Goal: Transaction & Acquisition: Book appointment/travel/reservation

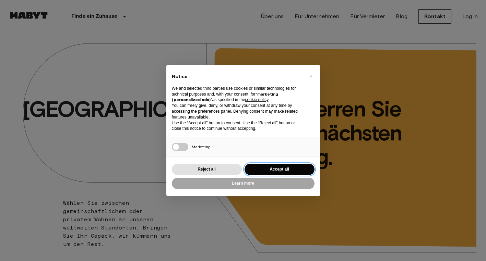
click at [273, 165] on button "Accept all" at bounding box center [279, 169] width 70 height 11
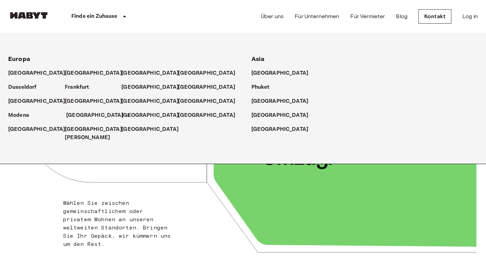
click at [79, 114] on p "[GEOGRAPHIC_DATA]" at bounding box center [94, 115] width 57 height 8
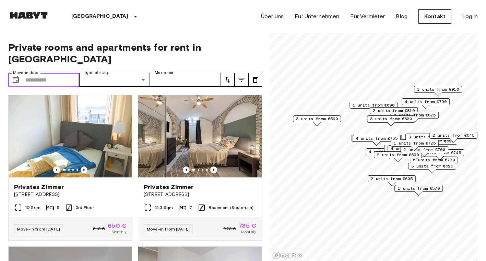
click at [69, 73] on input "Move-in date" at bounding box center [52, 80] width 54 height 14
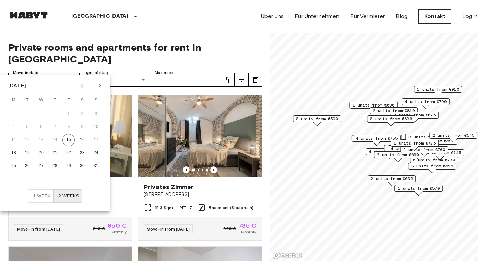
click at [100, 85] on icon "Next month" at bounding box center [100, 86] width 2 height 4
click at [14, 113] on button "1" at bounding box center [14, 114] width 12 height 12
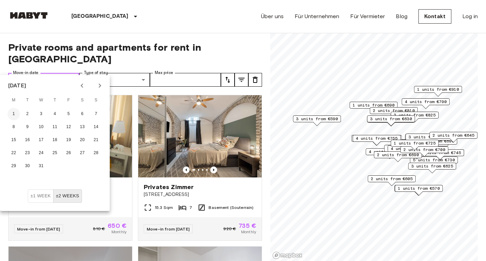
type input "**********"
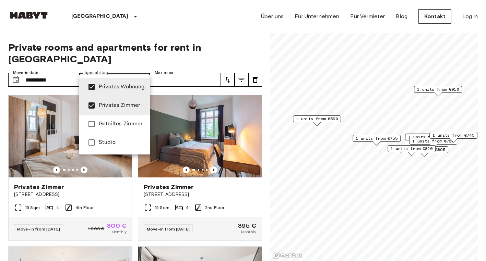
type input "**********"
click at [227, 67] on div at bounding box center [243, 130] width 486 height 261
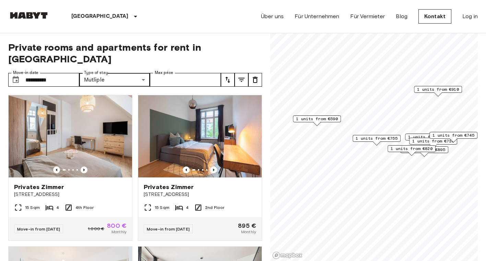
click at [228, 76] on icon "tune" at bounding box center [228, 80] width 8 height 8
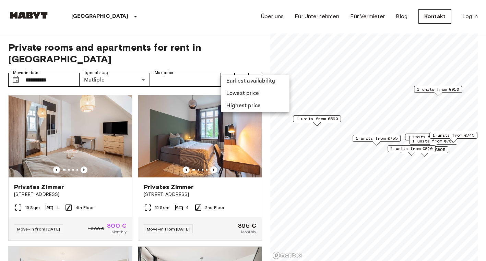
click at [228, 36] on div at bounding box center [243, 130] width 486 height 261
click at [240, 76] on icon "tune" at bounding box center [241, 80] width 8 height 8
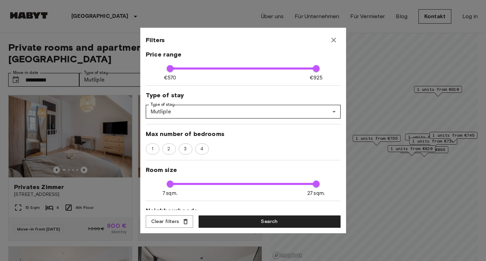
scroll to position [42, 0]
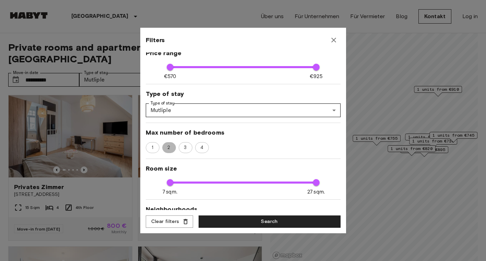
click at [168, 148] on span "2" at bounding box center [169, 147] width 10 height 7
type input "***"
click at [221, 223] on button "Search" at bounding box center [270, 222] width 142 height 13
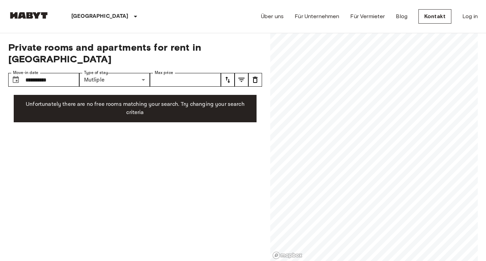
click at [240, 76] on icon "tune" at bounding box center [241, 80] width 8 height 8
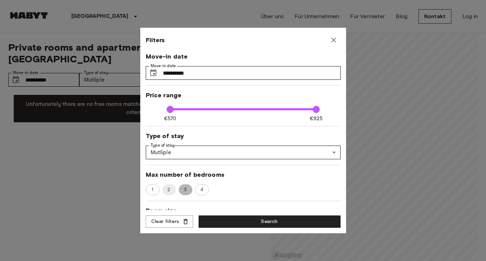
click at [187, 189] on span "3" at bounding box center [185, 190] width 10 height 7
type input "***"
click at [220, 219] on button "Search" at bounding box center [270, 222] width 142 height 13
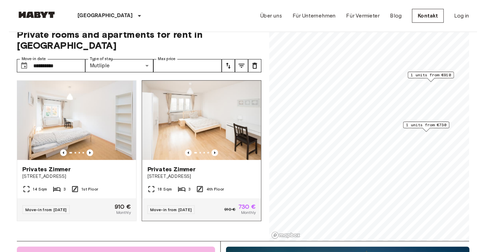
scroll to position [11, 0]
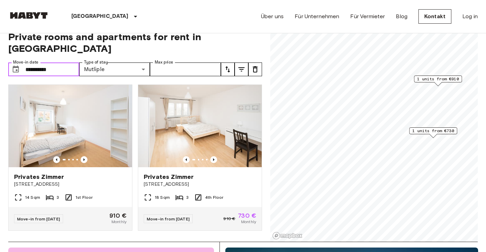
click at [58, 62] on input "**********" at bounding box center [52, 69] width 54 height 14
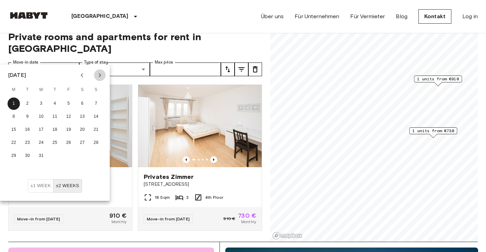
click at [102, 76] on icon "Next month" at bounding box center [100, 75] width 8 height 8
click at [13, 130] on button "12" at bounding box center [14, 129] width 12 height 12
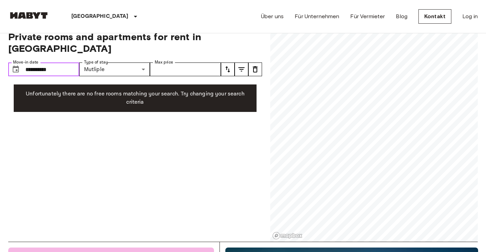
type input "**********"
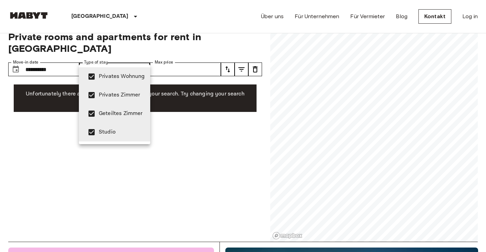
type input "**********"
click at [198, 116] on div at bounding box center [243, 126] width 486 height 252
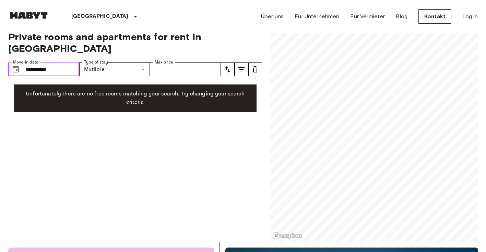
click at [62, 62] on input "**********" at bounding box center [52, 69] width 54 height 14
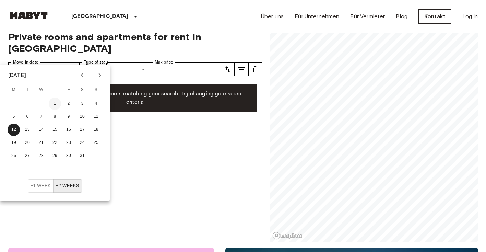
click at [55, 103] on button "1" at bounding box center [55, 103] width 12 height 12
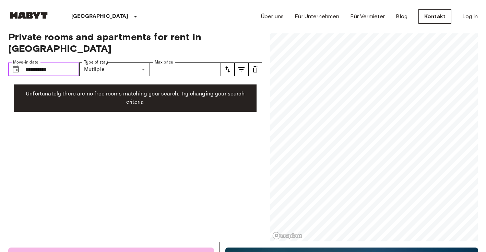
click at [64, 62] on input "**********" at bounding box center [52, 69] width 54 height 14
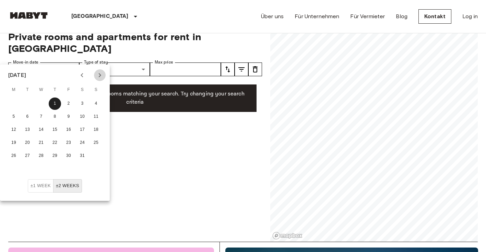
click at [100, 72] on icon "Next month" at bounding box center [100, 75] width 8 height 8
click at [14, 115] on button "2" at bounding box center [14, 116] width 12 height 12
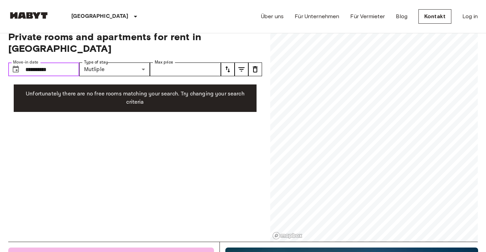
click at [68, 62] on input "**********" at bounding box center [52, 69] width 54 height 14
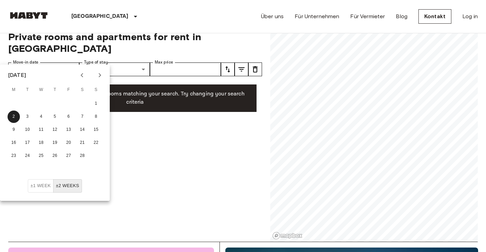
click at [82, 75] on icon "Previous month" at bounding box center [82, 75] width 2 height 4
click at [82, 76] on icon "Previous month" at bounding box center [82, 75] width 2 height 4
click at [14, 102] on button "1" at bounding box center [14, 103] width 12 height 12
type input "**********"
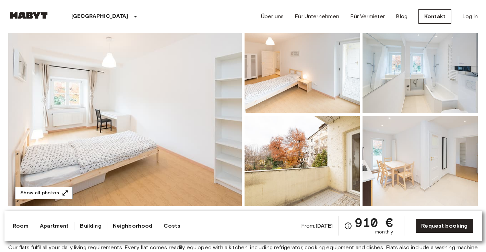
scroll to position [60, 0]
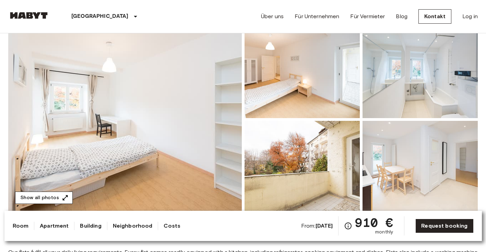
click at [57, 195] on button "Show all photos" at bounding box center [44, 197] width 58 height 13
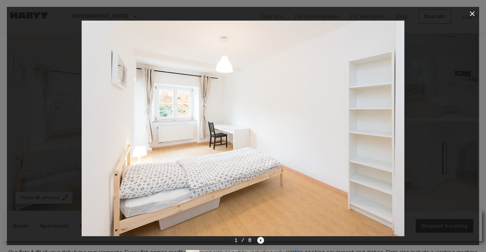
click at [260, 239] on icon "Next image" at bounding box center [260, 240] width 7 height 7
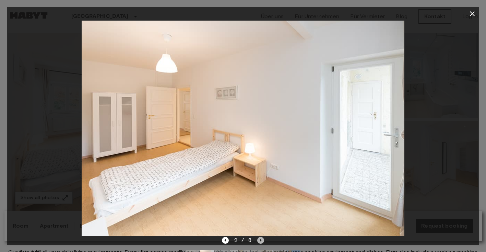
click at [260, 239] on icon "Next image" at bounding box center [260, 240] width 7 height 7
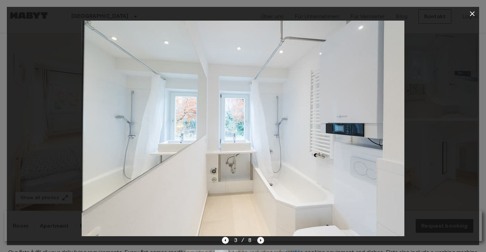
click at [260, 239] on icon "Next image" at bounding box center [260, 240] width 7 height 7
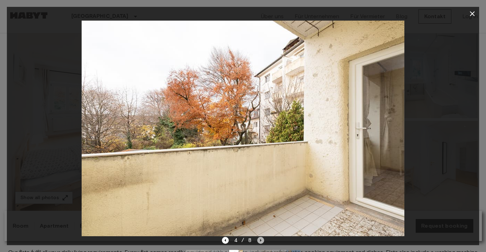
click at [260, 239] on icon "Next image" at bounding box center [260, 240] width 7 height 7
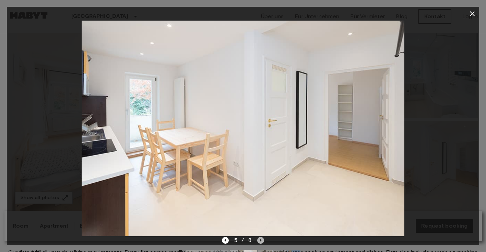
click at [260, 239] on icon "Next image" at bounding box center [260, 240] width 7 height 7
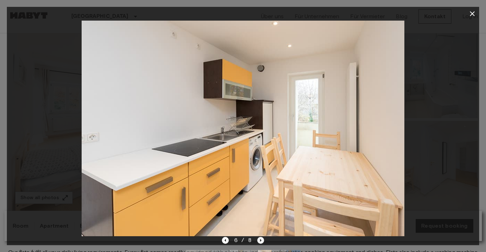
click at [260, 239] on icon "Next image" at bounding box center [260, 240] width 7 height 7
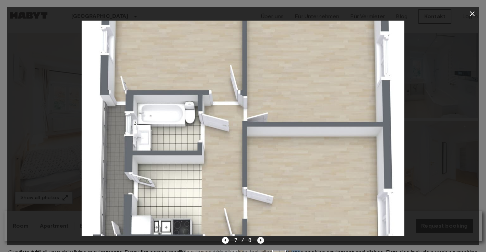
click at [260, 239] on icon "Next image" at bounding box center [260, 240] width 7 height 7
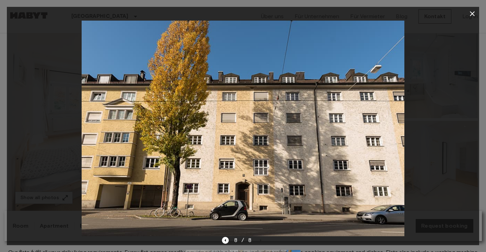
click at [260, 239] on div "8 / 8" at bounding box center [243, 240] width 42 height 8
click at [473, 15] on icon "button" at bounding box center [472, 13] width 5 height 5
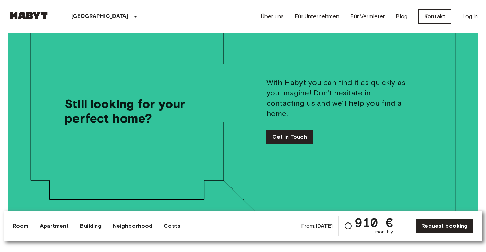
scroll to position [1104, 0]
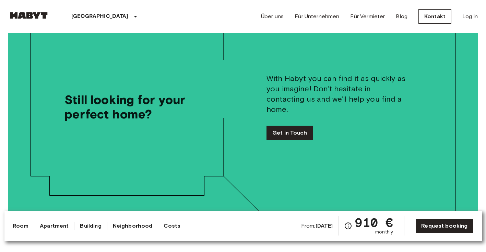
click at [137, 226] on link "Neighborhood" at bounding box center [133, 225] width 40 height 8
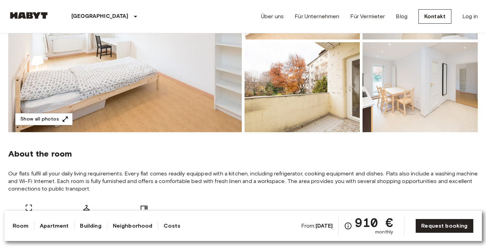
scroll to position [122, 0]
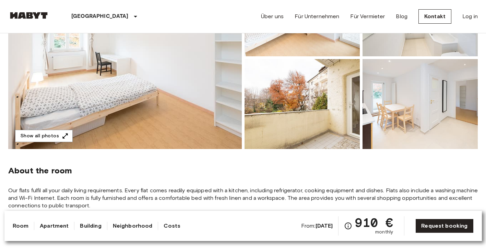
click at [170, 78] on img at bounding box center [124, 57] width 233 height 182
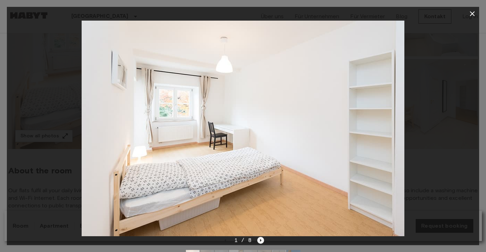
click at [261, 239] on icon "Next image" at bounding box center [260, 240] width 7 height 7
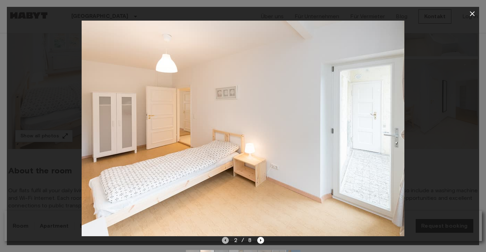
click at [225, 238] on icon "Previous image" at bounding box center [225, 240] width 7 height 7
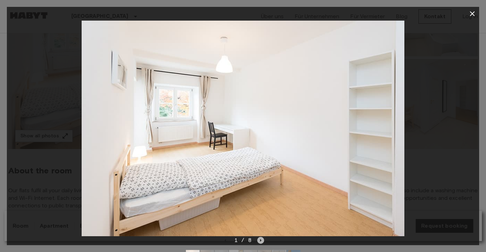
click at [261, 241] on icon "Next image" at bounding box center [260, 240] width 7 height 7
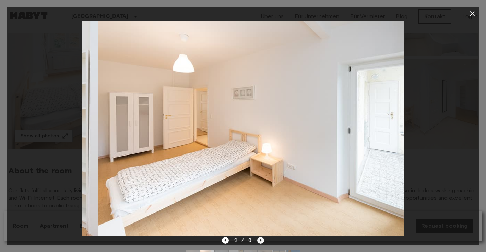
click at [261, 241] on icon "Next image" at bounding box center [260, 240] width 7 height 7
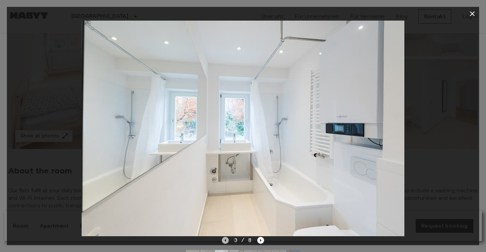
click at [224, 240] on icon "Previous image" at bounding box center [225, 240] width 7 height 7
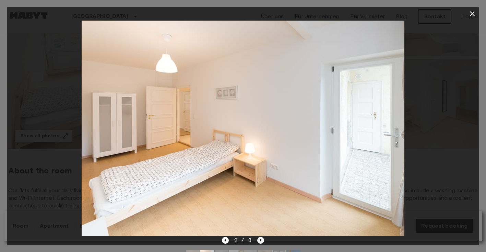
click at [262, 240] on icon "Next image" at bounding box center [260, 240] width 7 height 7
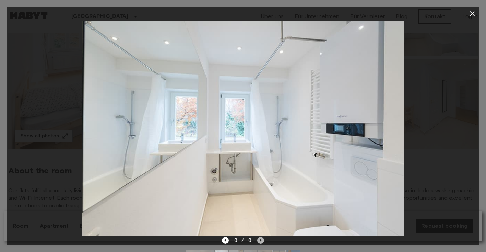
click at [262, 240] on icon "Next image" at bounding box center [260, 240] width 7 height 7
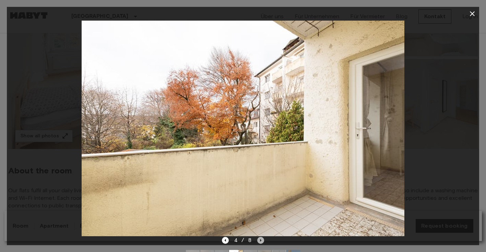
click at [262, 240] on icon "Next image" at bounding box center [260, 240] width 7 height 7
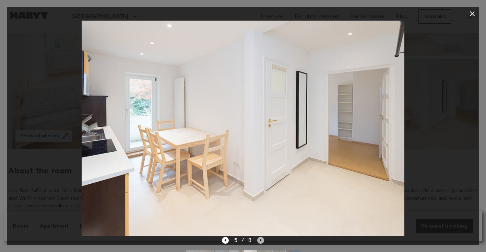
click at [262, 240] on icon "Next image" at bounding box center [260, 240] width 7 height 7
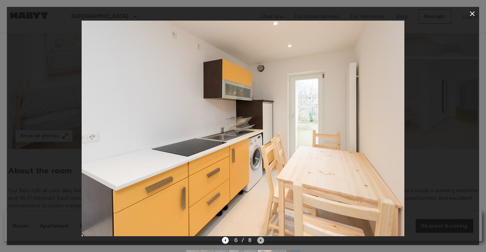
click at [262, 240] on icon "Next image" at bounding box center [260, 240] width 7 height 7
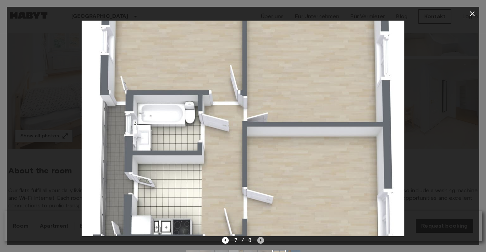
click at [262, 240] on icon "Next image" at bounding box center [260, 240] width 7 height 7
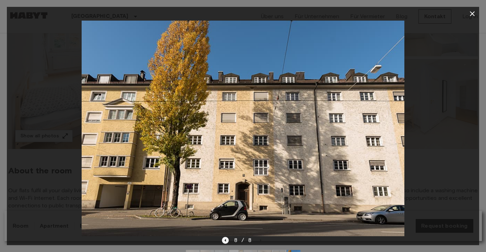
click at [226, 241] on icon "Previous image" at bounding box center [225, 239] width 1 height 3
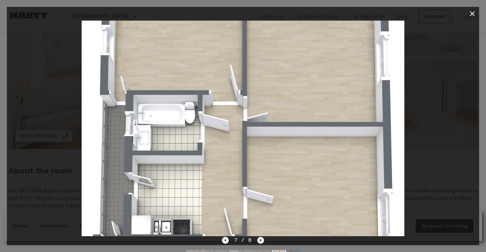
click at [262, 241] on icon "Next image" at bounding box center [260, 240] width 7 height 7
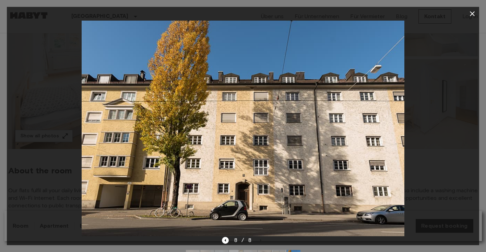
click at [472, 14] on icon "button" at bounding box center [472, 13] width 5 height 5
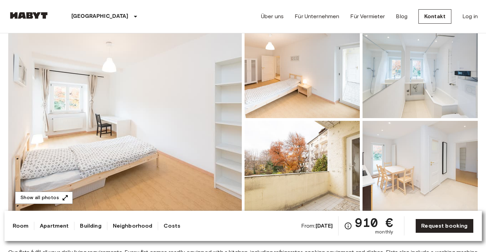
scroll to position [59, 0]
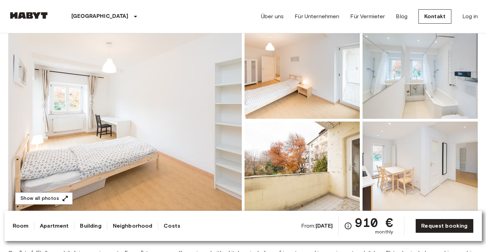
click at [202, 134] on img at bounding box center [124, 120] width 233 height 182
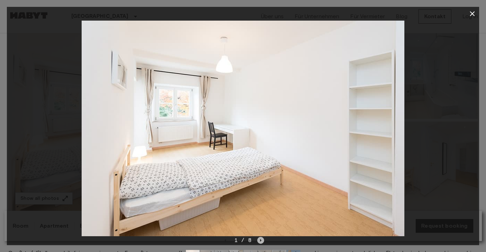
click at [262, 239] on icon "Next image" at bounding box center [260, 240] width 7 height 7
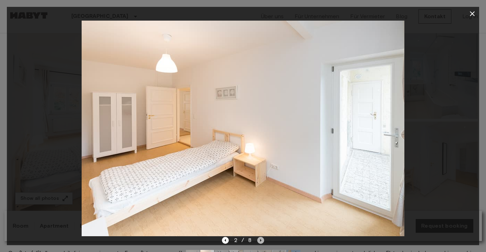
click at [262, 239] on icon "Next image" at bounding box center [260, 240] width 7 height 7
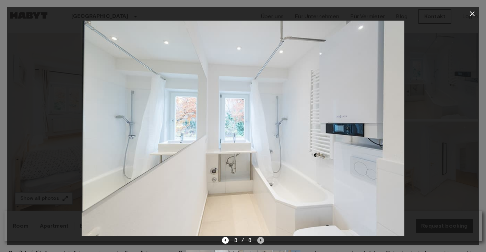
click at [262, 239] on icon "Next image" at bounding box center [260, 240] width 7 height 7
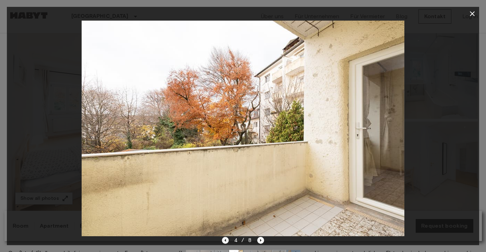
click at [226, 242] on icon "Previous image" at bounding box center [225, 240] width 7 height 7
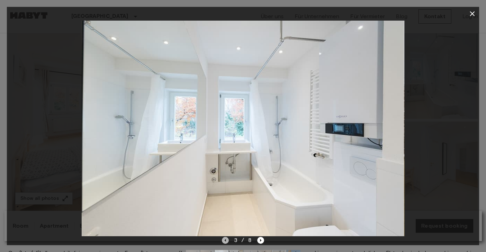
click at [226, 242] on icon "Previous image" at bounding box center [225, 240] width 7 height 7
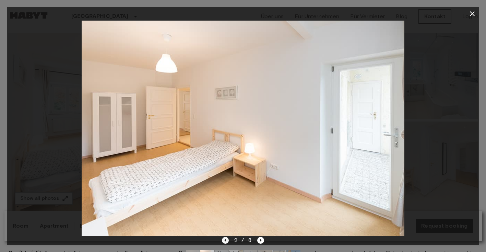
click at [226, 242] on icon "Previous image" at bounding box center [225, 240] width 7 height 7
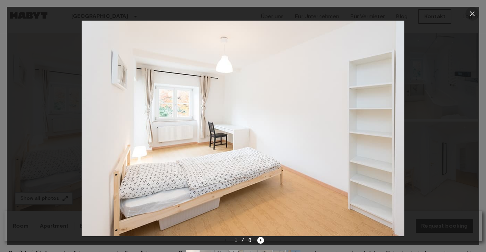
click at [474, 14] on icon "button" at bounding box center [472, 14] width 8 height 8
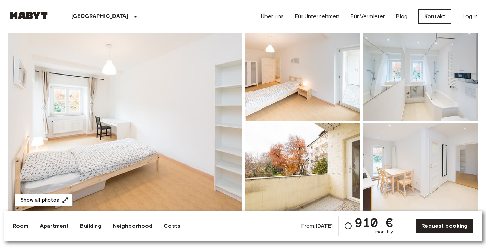
scroll to position [60, 0]
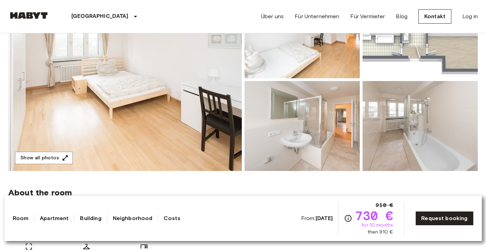
scroll to position [110, 0]
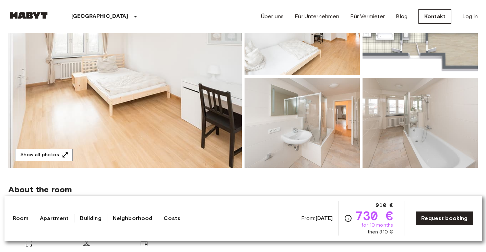
click at [150, 82] on img at bounding box center [124, 76] width 233 height 182
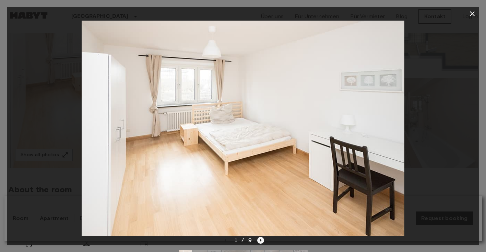
click at [260, 240] on icon "Next image" at bounding box center [260, 239] width 1 height 3
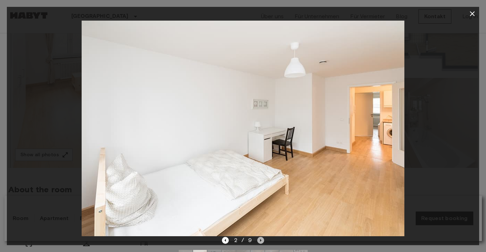
click at [260, 240] on icon "Next image" at bounding box center [260, 239] width 1 height 3
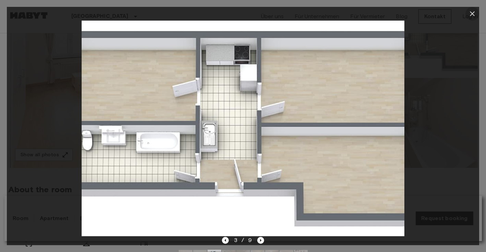
click at [473, 14] on icon "button" at bounding box center [472, 13] width 5 height 5
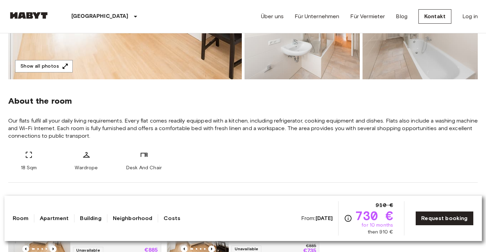
scroll to position [207, 0]
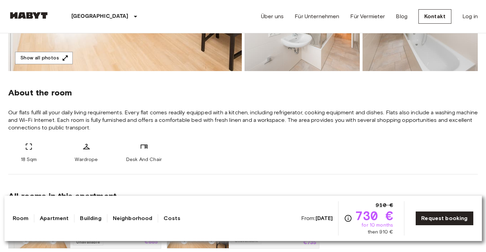
click at [51, 218] on link "Apartment" at bounding box center [54, 218] width 29 height 8
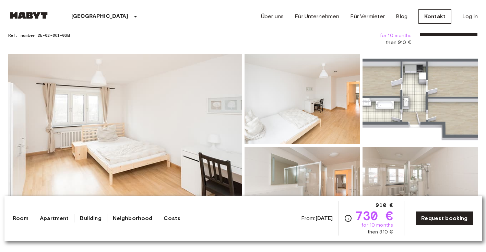
scroll to position [0, 0]
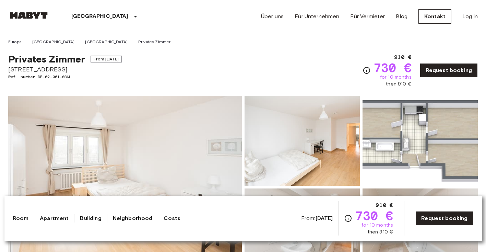
click at [88, 221] on link "Building" at bounding box center [90, 218] width 21 height 8
click at [91, 218] on link "Building" at bounding box center [90, 218] width 21 height 8
click at [134, 219] on link "Neighborhood" at bounding box center [133, 218] width 40 height 8
drag, startPoint x: 45, startPoint y: 69, endPoint x: 4, endPoint y: 69, distance: 41.1
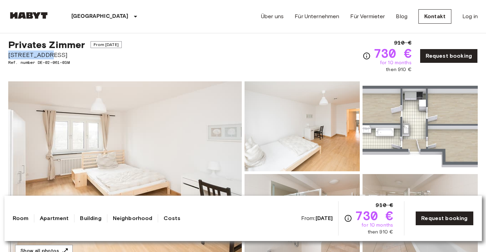
scroll to position [17, 0]
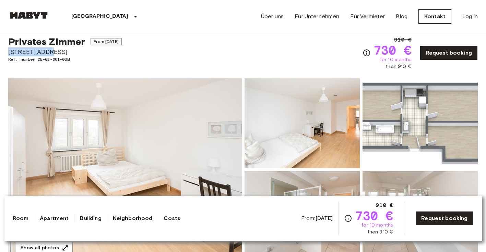
click at [196, 150] on img at bounding box center [124, 169] width 233 height 182
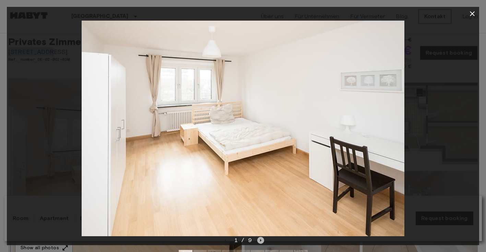
click at [261, 240] on icon "Next image" at bounding box center [260, 240] width 7 height 7
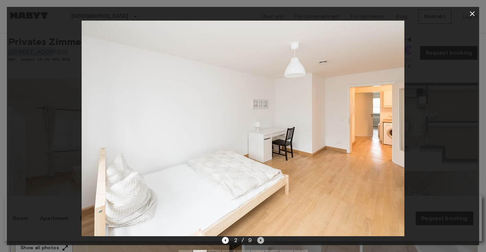
click at [261, 240] on icon "Next image" at bounding box center [260, 240] width 7 height 7
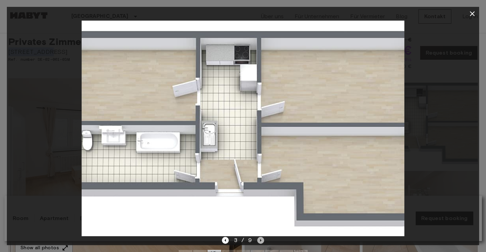
click at [261, 240] on icon "Next image" at bounding box center [260, 240] width 7 height 7
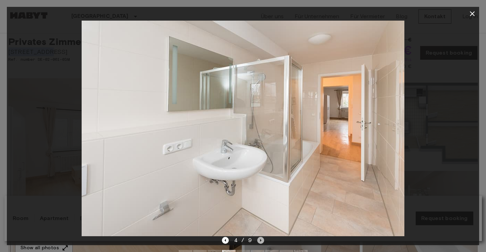
click at [261, 240] on icon "Next image" at bounding box center [260, 240] width 7 height 7
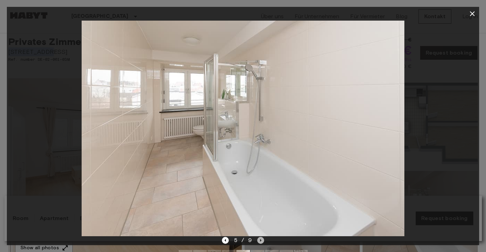
click at [261, 240] on icon "Next image" at bounding box center [260, 240] width 7 height 7
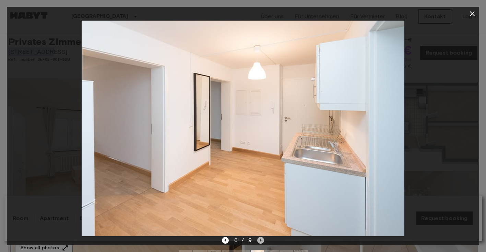
click at [261, 240] on icon "Next image" at bounding box center [260, 240] width 7 height 7
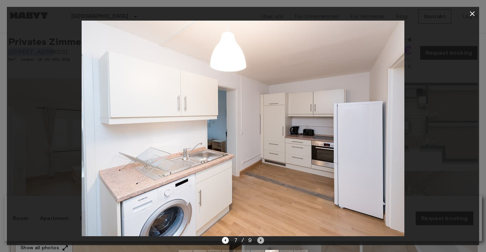
click at [261, 240] on icon "Next image" at bounding box center [260, 240] width 7 height 7
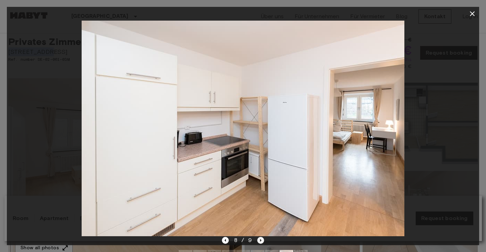
click at [261, 240] on icon "Next image" at bounding box center [260, 240] width 7 height 7
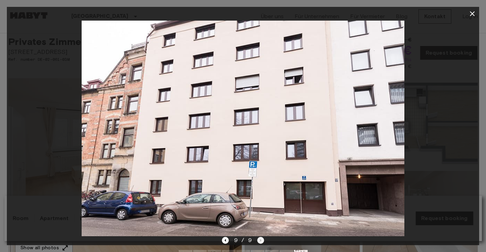
click at [261, 240] on div "9 / 9" at bounding box center [243, 240] width 42 height 8
click at [470, 12] on icon "button" at bounding box center [472, 13] width 5 height 5
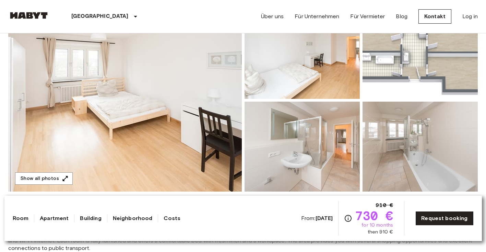
scroll to position [87, 0]
click at [62, 176] on icon "button" at bounding box center [65, 178] width 7 height 7
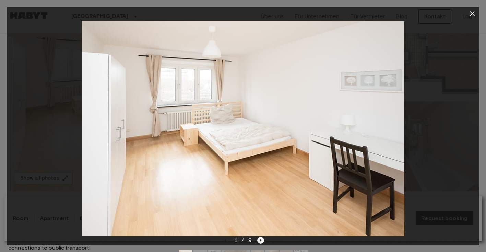
click at [259, 238] on icon "Next image" at bounding box center [260, 240] width 7 height 7
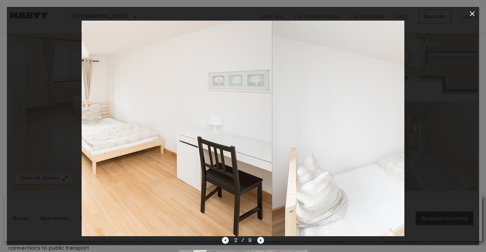
click at [259, 238] on icon "Next image" at bounding box center [260, 240] width 7 height 7
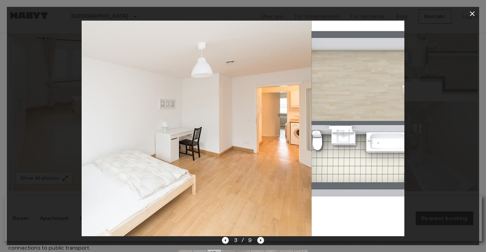
click at [259, 238] on icon "Next image" at bounding box center [260, 240] width 7 height 7
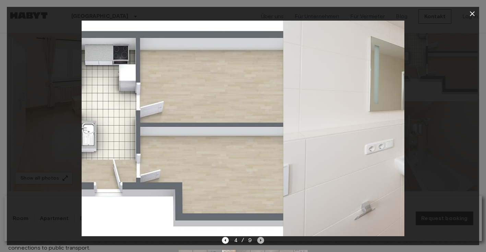
click at [259, 238] on icon "Next image" at bounding box center [260, 240] width 7 height 7
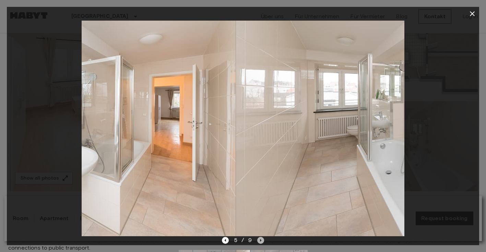
click at [259, 238] on icon "Next image" at bounding box center [260, 240] width 7 height 7
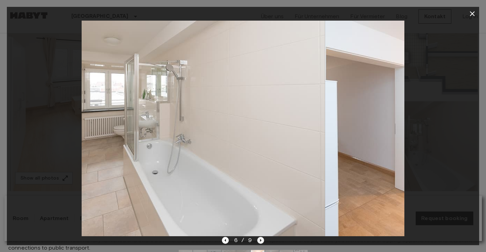
click at [259, 238] on icon "Next image" at bounding box center [260, 240] width 7 height 7
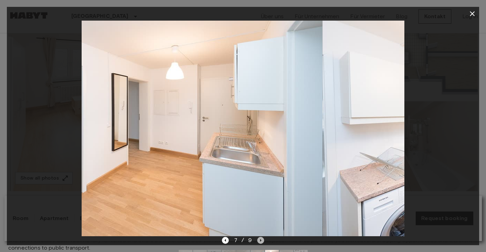
click at [259, 238] on icon "Next image" at bounding box center [260, 240] width 7 height 7
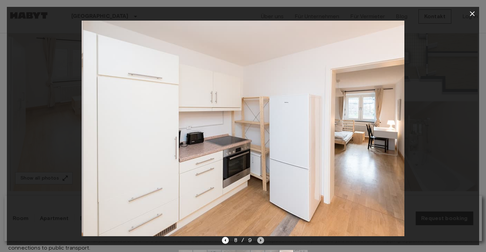
click at [259, 238] on icon "Next image" at bounding box center [260, 240] width 7 height 7
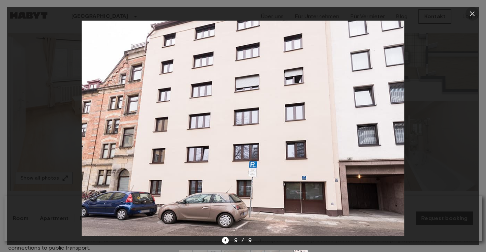
click at [471, 14] on icon "button" at bounding box center [472, 13] width 5 height 5
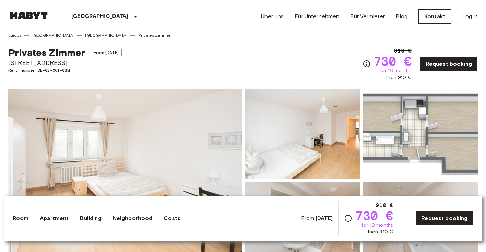
scroll to position [0, 0]
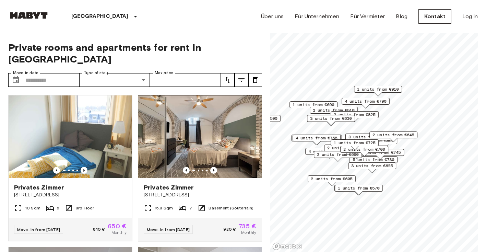
click at [215, 118] on img at bounding box center [199, 136] width 123 height 82
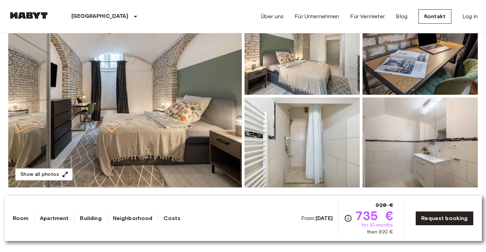
scroll to position [87, 0]
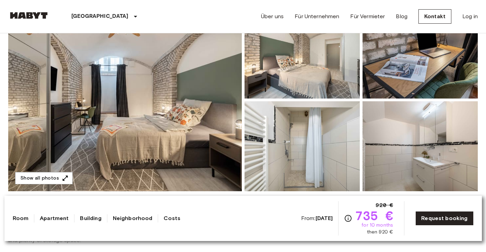
click at [202, 127] on img at bounding box center [124, 100] width 233 height 182
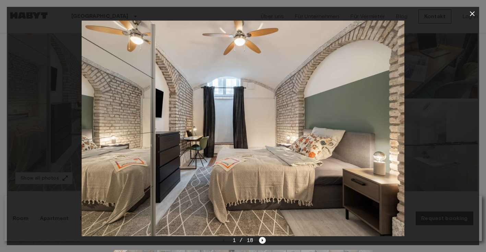
click at [263, 241] on icon "Next image" at bounding box center [262, 240] width 7 height 7
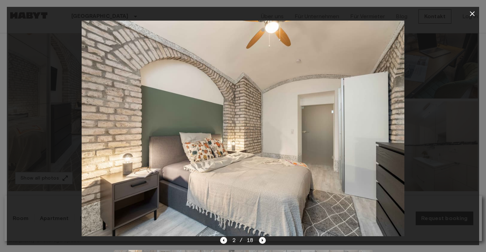
click at [263, 241] on icon "Next image" at bounding box center [262, 240] width 7 height 7
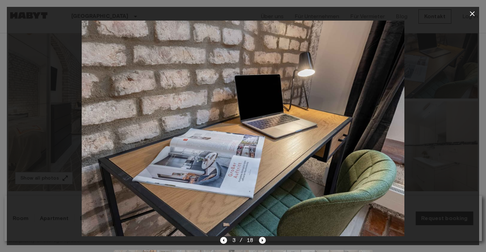
click at [263, 241] on icon "Next image" at bounding box center [262, 240] width 7 height 7
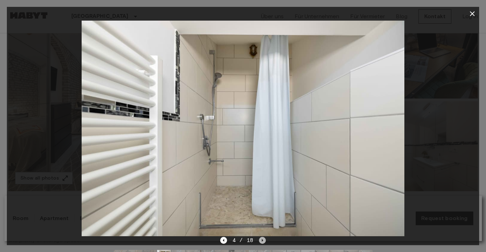
click at [263, 241] on icon "Next image" at bounding box center [262, 240] width 7 height 7
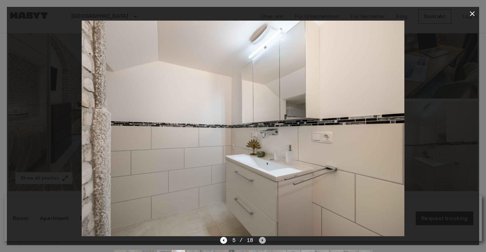
click at [263, 241] on icon "Next image" at bounding box center [262, 240] width 7 height 7
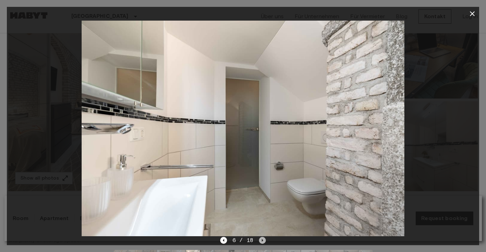
click at [263, 241] on icon "Next image" at bounding box center [262, 240] width 7 height 7
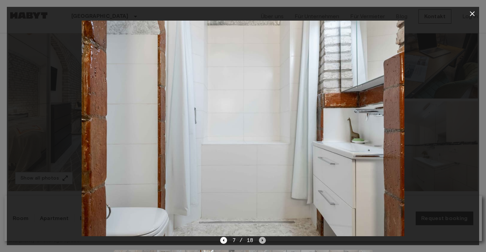
click at [263, 241] on icon "Next image" at bounding box center [262, 240] width 7 height 7
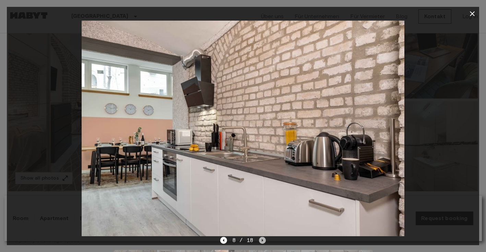
click at [263, 241] on icon "Next image" at bounding box center [262, 240] width 7 height 7
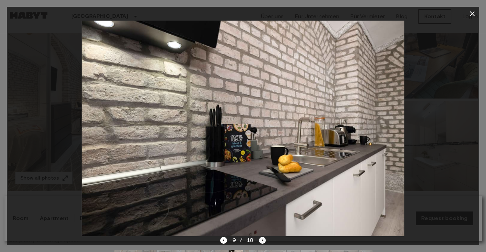
click at [263, 241] on icon "Next image" at bounding box center [262, 240] width 7 height 7
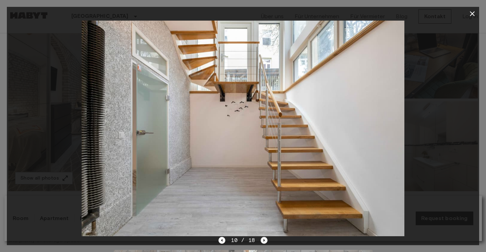
click at [263, 241] on icon "Next image" at bounding box center [263, 239] width 1 height 3
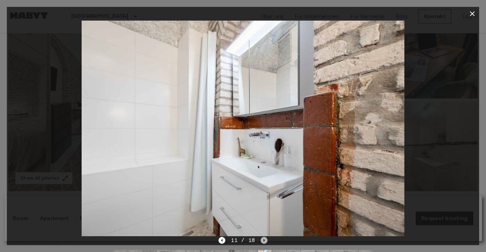
click at [263, 241] on icon "Next image" at bounding box center [263, 239] width 1 height 3
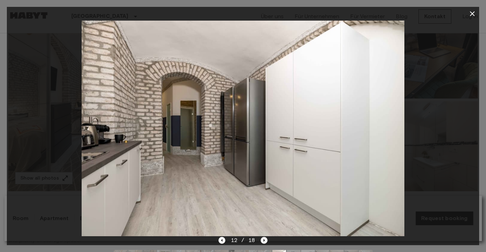
click at [263, 241] on icon "Next image" at bounding box center [263, 239] width 1 height 3
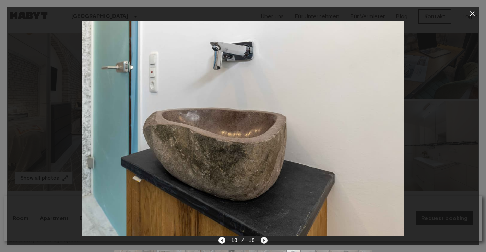
click at [263, 241] on icon "Next image" at bounding box center [263, 239] width 1 height 3
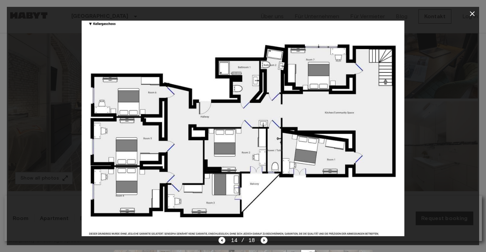
click at [262, 238] on icon "Next image" at bounding box center [264, 240] width 7 height 7
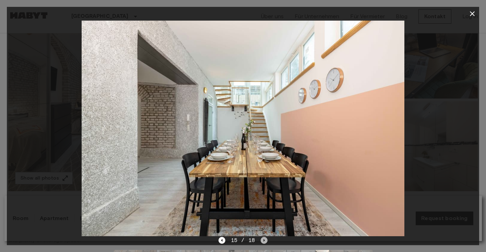
click at [262, 238] on icon "Next image" at bounding box center [264, 240] width 7 height 7
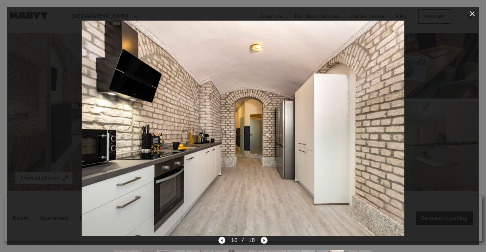
click at [262, 238] on icon "Next image" at bounding box center [264, 240] width 7 height 7
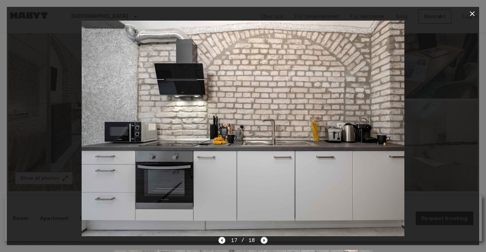
click at [263, 238] on icon "Next image" at bounding box center [264, 240] width 7 height 7
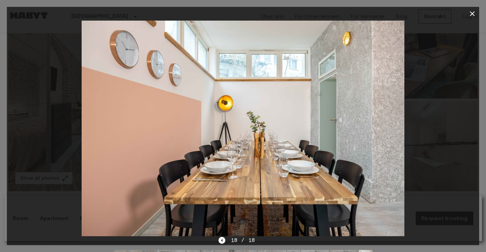
click at [473, 14] on icon "button" at bounding box center [472, 13] width 5 height 5
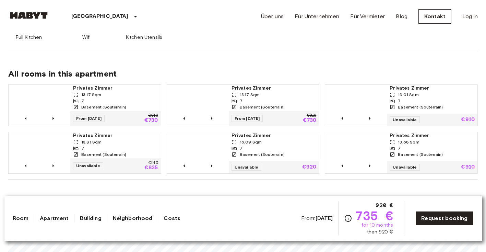
scroll to position [421, 0]
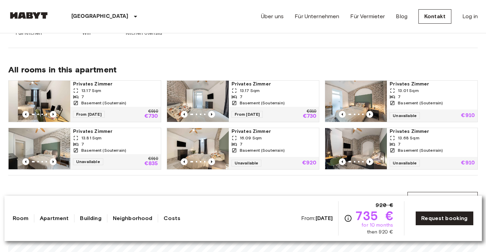
click at [214, 98] on img at bounding box center [198, 101] width 62 height 41
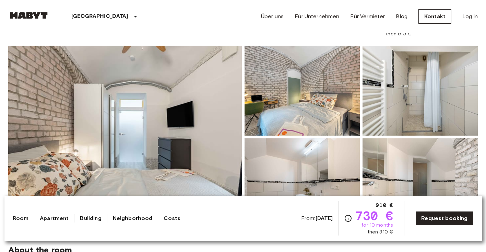
scroll to position [61, 0]
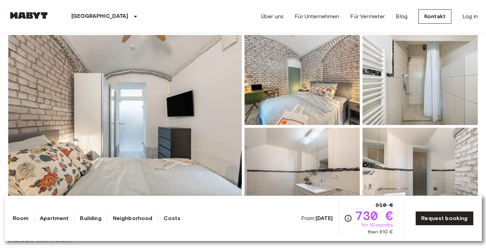
click at [199, 114] on img at bounding box center [124, 126] width 233 height 182
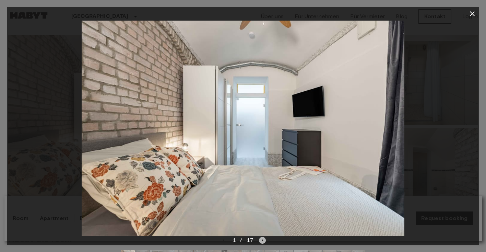
click at [262, 240] on icon "Next image" at bounding box center [262, 239] width 1 height 3
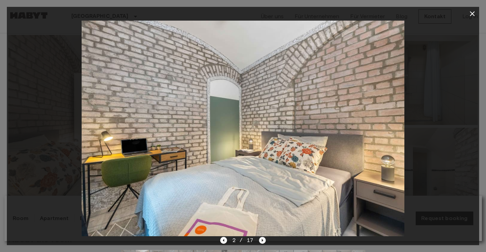
click at [262, 240] on icon "Next image" at bounding box center [262, 239] width 1 height 3
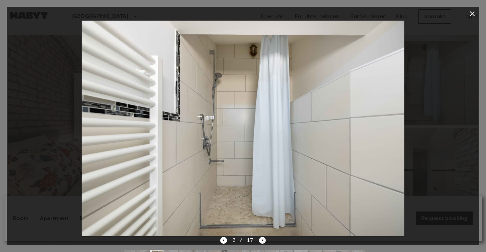
click at [262, 240] on icon "Next image" at bounding box center [262, 239] width 1 height 3
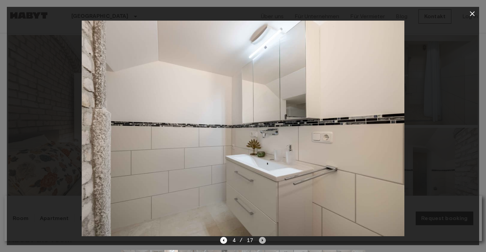
click at [262, 240] on icon "Next image" at bounding box center [262, 239] width 1 height 3
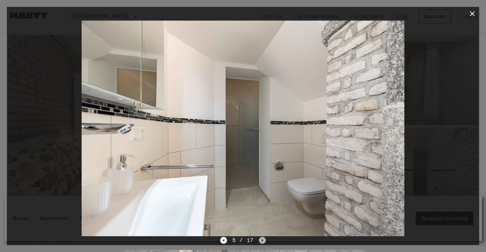
click at [262, 240] on icon "Next image" at bounding box center [262, 239] width 1 height 3
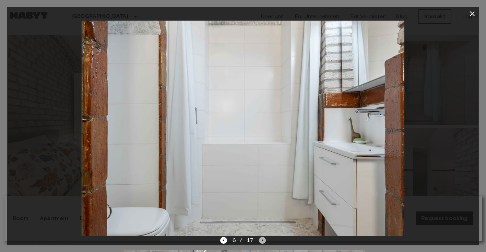
click at [262, 240] on icon "Next image" at bounding box center [262, 239] width 1 height 3
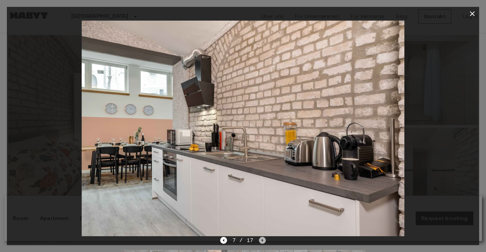
click at [262, 240] on icon "Next image" at bounding box center [262, 239] width 1 height 3
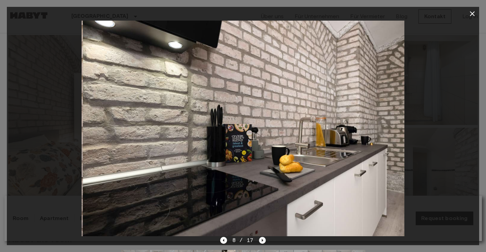
click at [262, 240] on icon "Next image" at bounding box center [262, 239] width 1 height 3
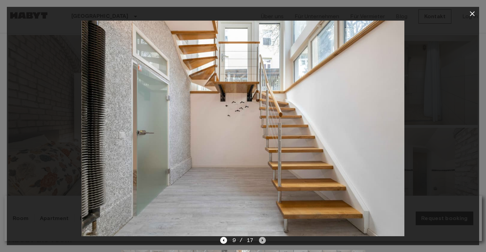
click at [262, 240] on icon "Next image" at bounding box center [262, 239] width 1 height 3
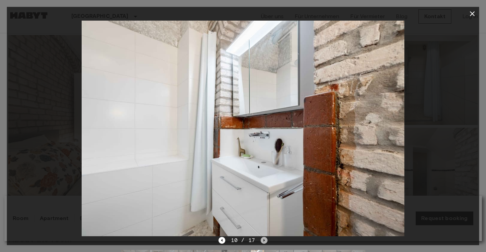
click at [263, 239] on icon "Next image" at bounding box center [264, 240] width 7 height 7
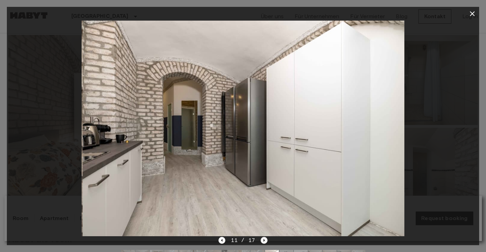
click at [263, 239] on icon "Next image" at bounding box center [264, 240] width 7 height 7
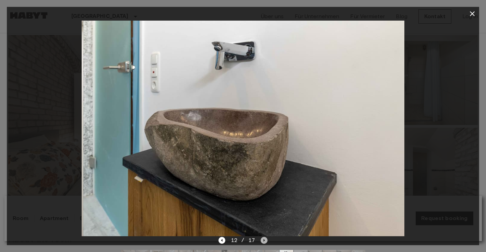
click at [263, 239] on icon "Next image" at bounding box center [264, 240] width 7 height 7
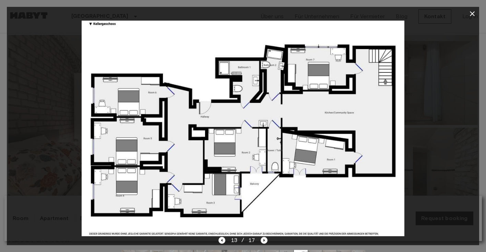
click at [263, 239] on icon "Next image" at bounding box center [264, 240] width 7 height 7
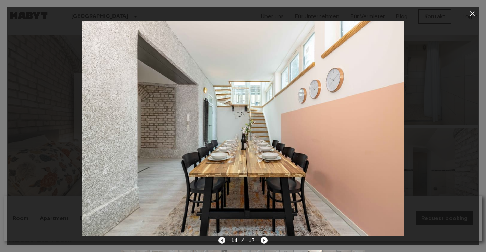
click at [222, 240] on icon "Previous image" at bounding box center [221, 239] width 1 height 3
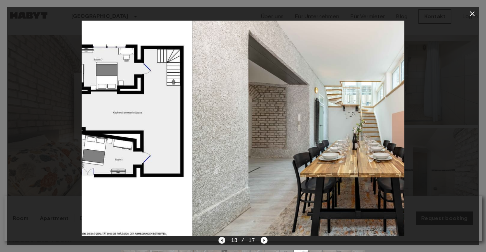
click at [222, 240] on icon "Previous image" at bounding box center [221, 239] width 1 height 3
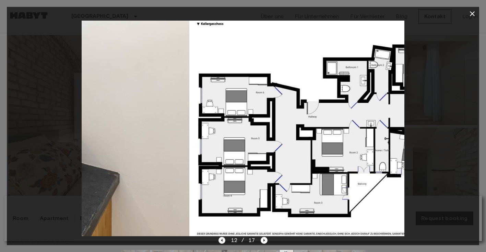
click at [222, 240] on icon "Previous image" at bounding box center [221, 239] width 1 height 3
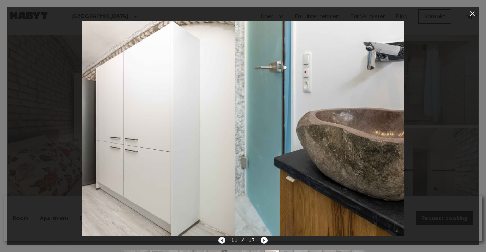
click at [222, 240] on icon "Previous image" at bounding box center [221, 239] width 1 height 3
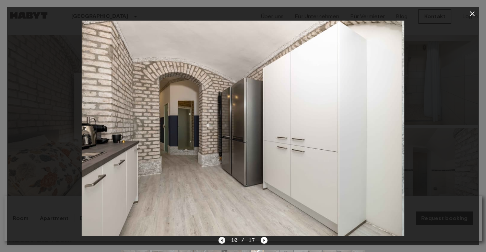
click at [222, 240] on icon "Previous image" at bounding box center [221, 239] width 1 height 3
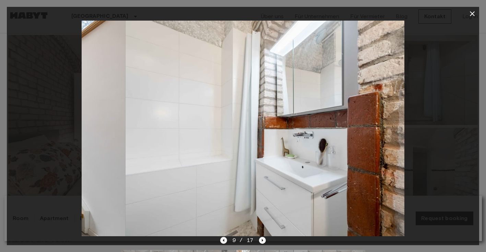
click at [222, 240] on icon "Previous image" at bounding box center [223, 240] width 7 height 7
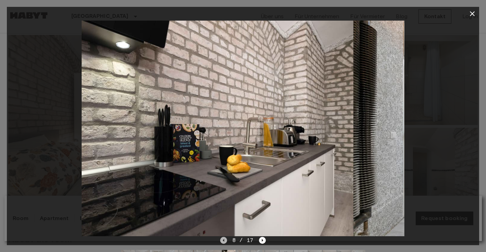
click at [222, 240] on icon "Previous image" at bounding box center [223, 240] width 7 height 7
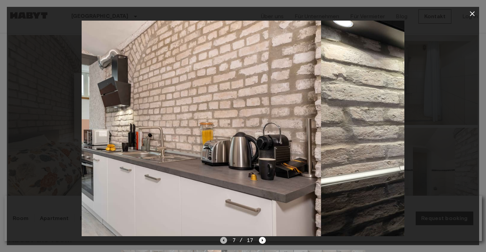
click at [222, 240] on icon "Previous image" at bounding box center [223, 240] width 7 height 7
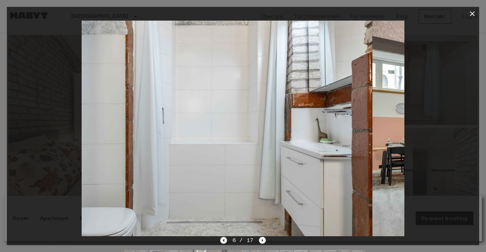
click at [222, 240] on icon "Previous image" at bounding box center [223, 240] width 7 height 7
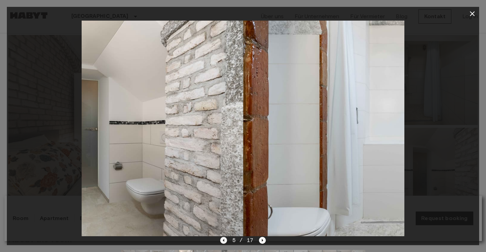
click at [222, 240] on icon "Previous image" at bounding box center [223, 240] width 7 height 7
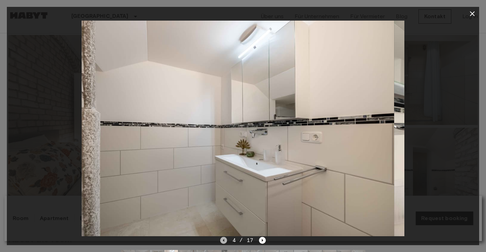
click at [222, 240] on icon "Previous image" at bounding box center [223, 240] width 7 height 7
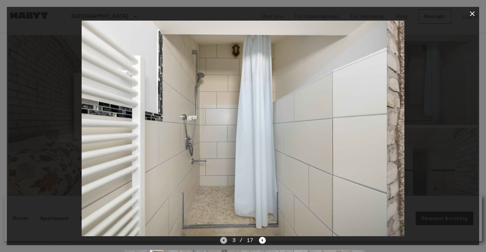
click at [222, 240] on icon "Previous image" at bounding box center [223, 240] width 7 height 7
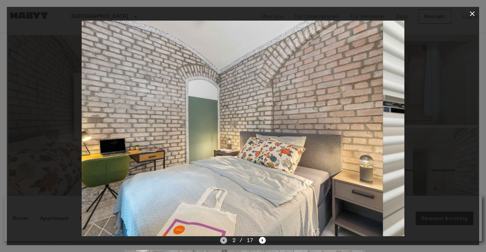
click at [222, 240] on icon "Previous image" at bounding box center [223, 240] width 7 height 7
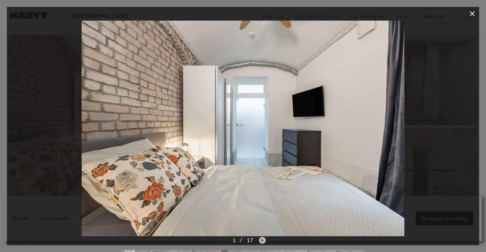
click at [262, 239] on icon "Next image" at bounding box center [262, 239] width 1 height 3
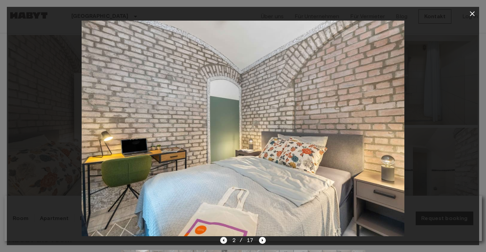
click at [226, 240] on icon "Previous image" at bounding box center [223, 240] width 7 height 7
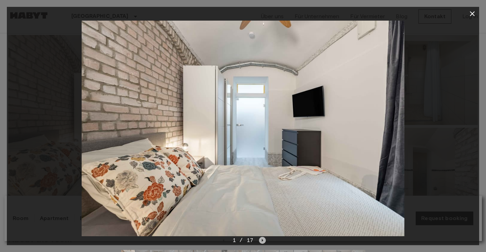
click at [263, 239] on icon "Next image" at bounding box center [262, 240] width 7 height 7
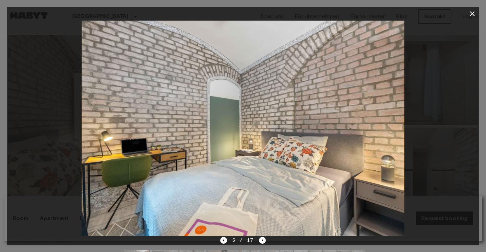
click at [224, 240] on icon "Previous image" at bounding box center [223, 239] width 1 height 3
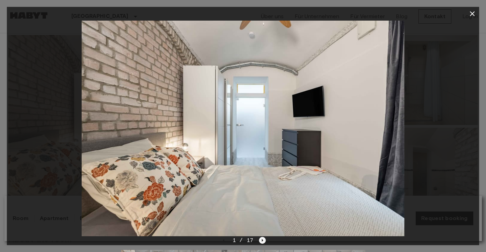
click at [261, 240] on icon "Next image" at bounding box center [262, 240] width 7 height 7
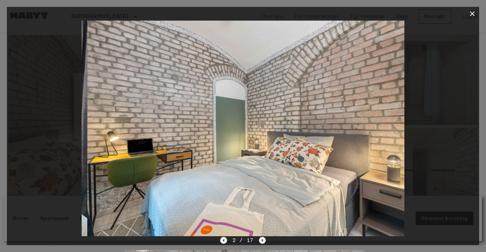
click at [261, 240] on icon "Next image" at bounding box center [262, 240] width 7 height 7
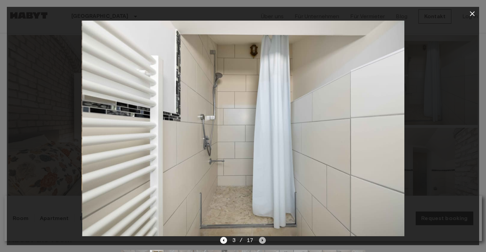
click at [261, 240] on icon "Next image" at bounding box center [262, 240] width 7 height 7
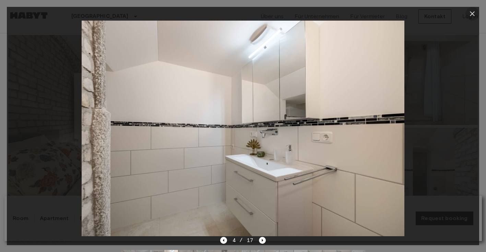
click at [474, 14] on icon "button" at bounding box center [472, 14] width 8 height 8
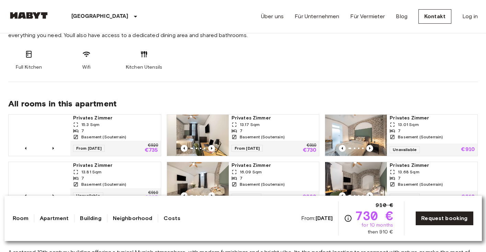
scroll to position [409, 0]
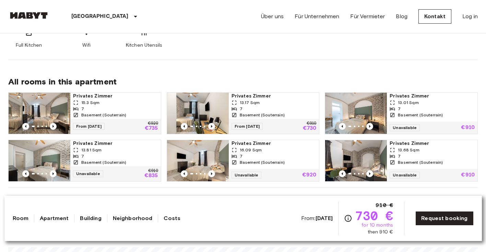
click at [50, 109] on img at bounding box center [40, 113] width 62 height 41
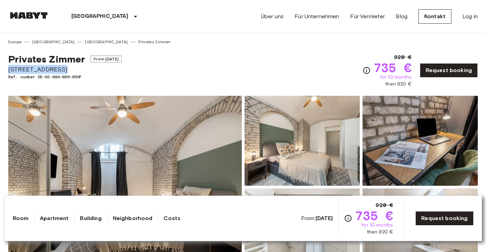
drag, startPoint x: 59, startPoint y: 68, endPoint x: 7, endPoint y: 68, distance: 52.1
copy span "[STREET_ADDRESS]"
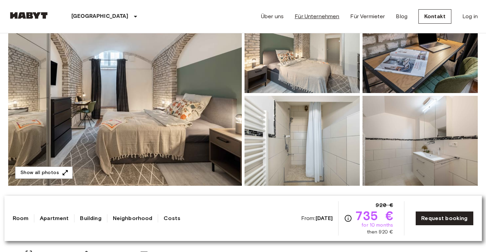
scroll to position [94, 0]
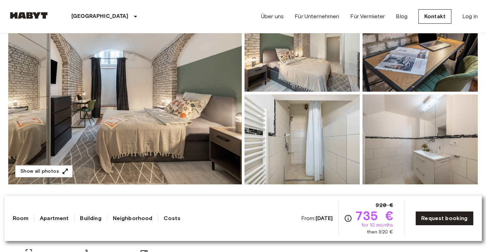
click at [169, 67] on img at bounding box center [124, 93] width 233 height 182
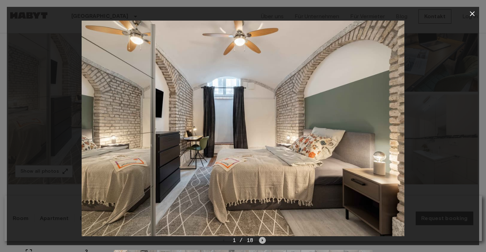
click at [264, 239] on icon "Next image" at bounding box center [262, 240] width 7 height 7
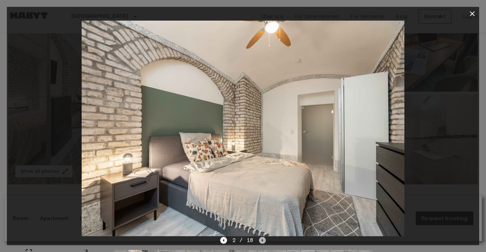
click at [264, 239] on icon "Next image" at bounding box center [262, 240] width 7 height 7
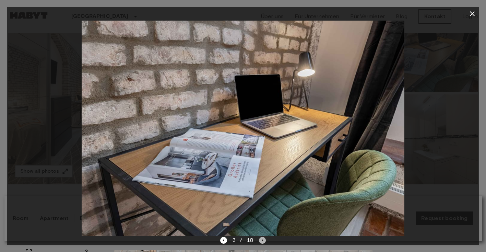
click at [264, 239] on icon "Next image" at bounding box center [262, 240] width 7 height 7
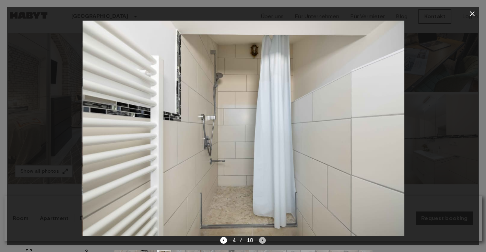
click at [264, 239] on icon "Next image" at bounding box center [262, 240] width 7 height 7
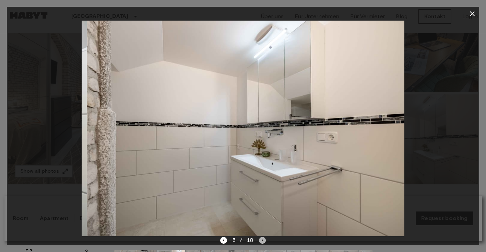
click at [264, 239] on icon "Next image" at bounding box center [262, 240] width 7 height 7
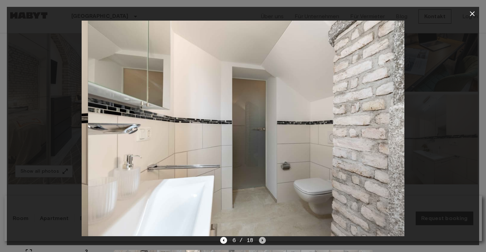
click at [264, 239] on icon "Next image" at bounding box center [262, 240] width 7 height 7
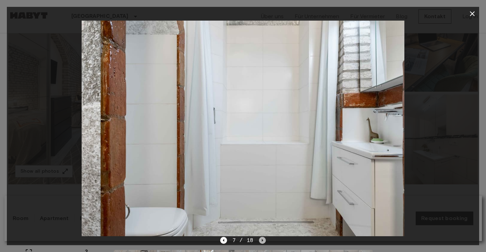
click at [264, 239] on icon "Next image" at bounding box center [262, 240] width 7 height 7
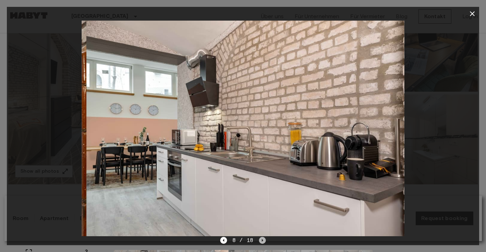
click at [264, 239] on icon "Next image" at bounding box center [262, 240] width 7 height 7
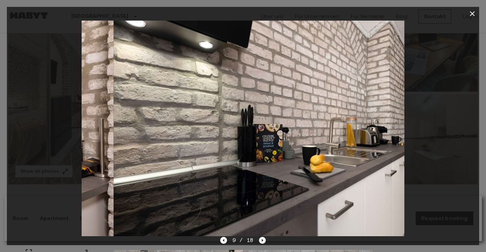
click at [264, 239] on icon "Next image" at bounding box center [262, 240] width 7 height 7
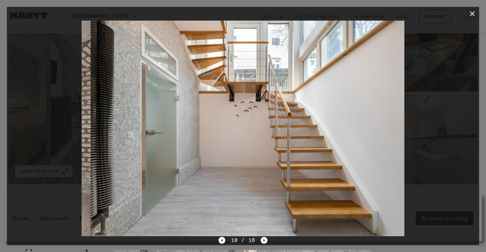
click at [264, 239] on icon "Next image" at bounding box center [264, 240] width 7 height 7
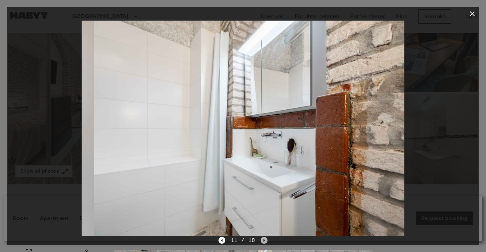
click at [264, 239] on icon "Next image" at bounding box center [264, 240] width 7 height 7
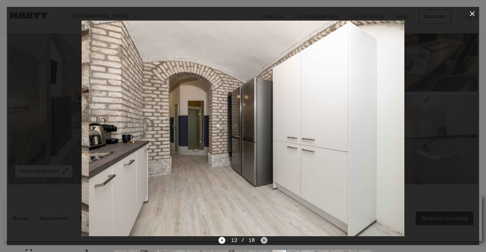
click at [264, 239] on icon "Next image" at bounding box center [264, 240] width 7 height 7
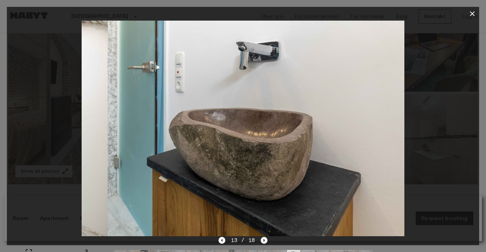
click at [264, 239] on icon "Next image" at bounding box center [264, 240] width 7 height 7
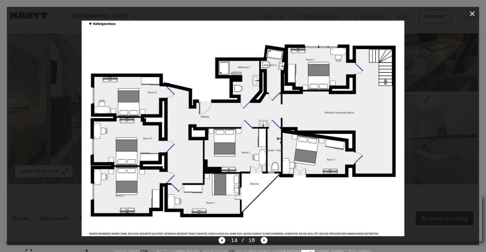
click at [472, 14] on icon "button" at bounding box center [472, 13] width 5 height 5
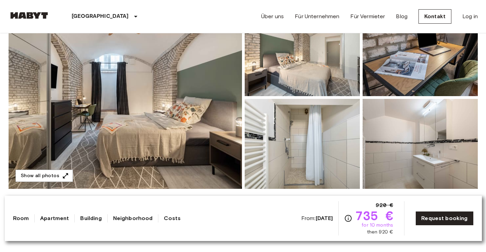
scroll to position [89, 0]
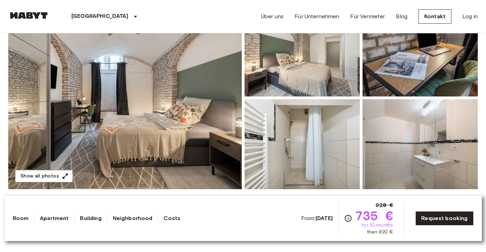
click at [172, 91] on img at bounding box center [124, 98] width 233 height 182
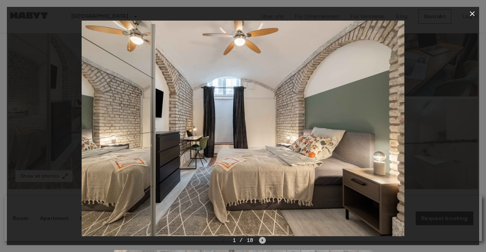
click at [263, 240] on icon "Next image" at bounding box center [262, 240] width 7 height 7
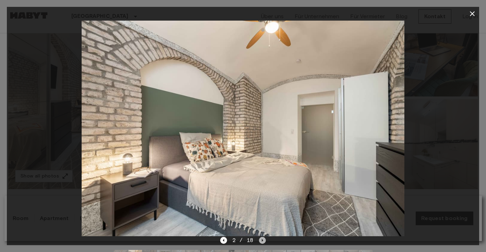
click at [263, 240] on icon "Next image" at bounding box center [262, 240] width 7 height 7
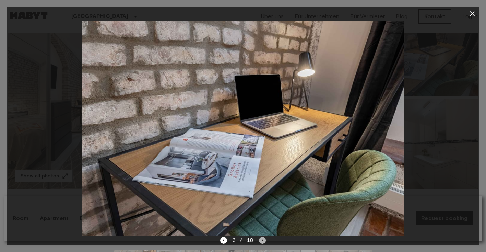
click at [263, 240] on icon "Next image" at bounding box center [262, 240] width 7 height 7
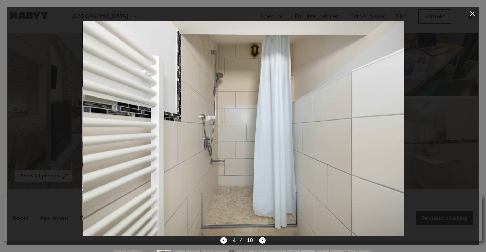
click at [263, 240] on icon "Next image" at bounding box center [262, 240] width 7 height 7
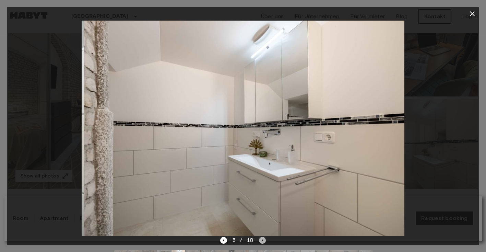
click at [263, 240] on icon "Next image" at bounding box center [262, 240] width 7 height 7
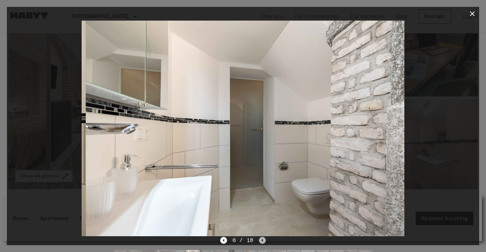
click at [263, 240] on icon "Next image" at bounding box center [262, 240] width 7 height 7
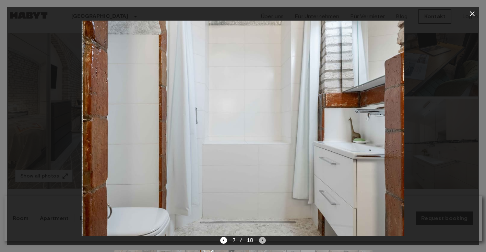
click at [263, 240] on icon "Next image" at bounding box center [262, 240] width 7 height 7
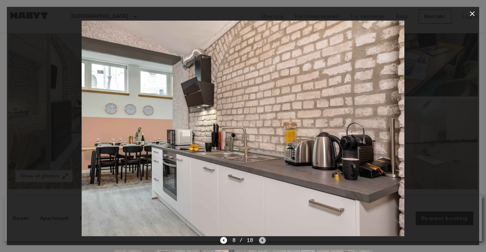
click at [263, 240] on icon "Next image" at bounding box center [262, 240] width 7 height 7
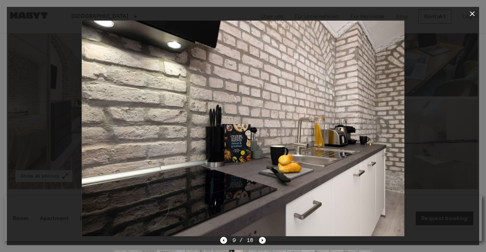
click at [263, 240] on icon "Next image" at bounding box center [262, 240] width 7 height 7
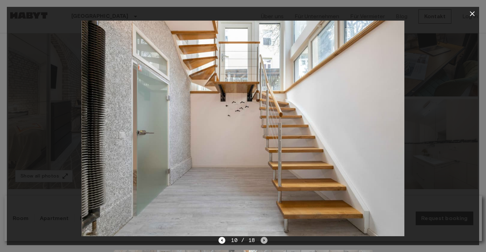
click at [263, 240] on icon "Next image" at bounding box center [263, 239] width 1 height 3
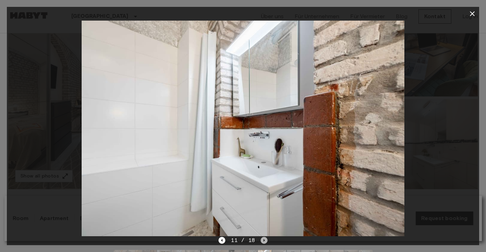
click at [263, 240] on icon "Next image" at bounding box center [263, 239] width 1 height 3
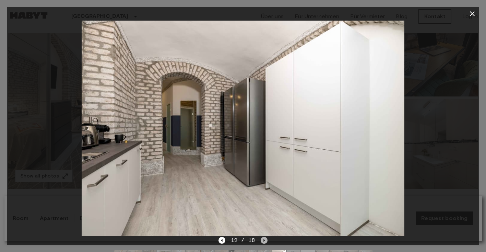
click at [263, 240] on icon "Next image" at bounding box center [263, 239] width 1 height 3
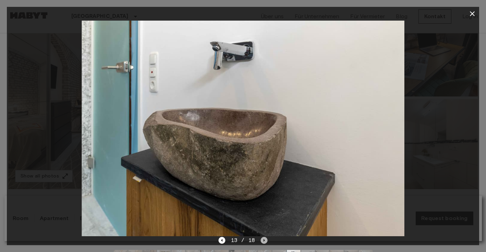
click at [263, 240] on icon "Next image" at bounding box center [263, 239] width 1 height 3
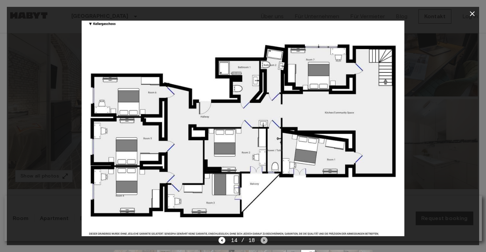
click at [263, 240] on icon "Next image" at bounding box center [263, 239] width 1 height 3
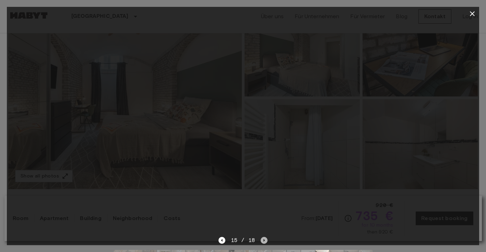
click at [263, 240] on icon "Next image" at bounding box center [263, 239] width 1 height 3
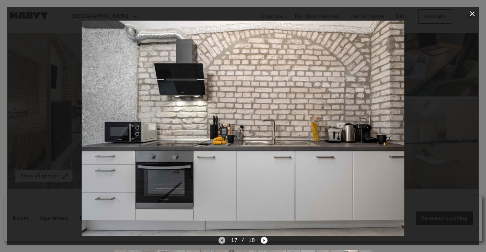
click at [224, 241] on icon "Previous image" at bounding box center [221, 240] width 7 height 7
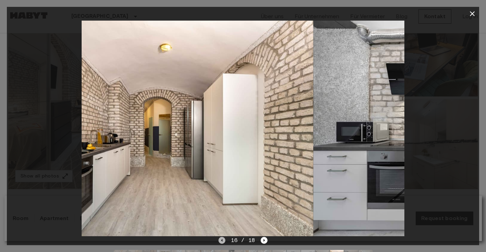
click at [224, 241] on icon "Previous image" at bounding box center [221, 240] width 7 height 7
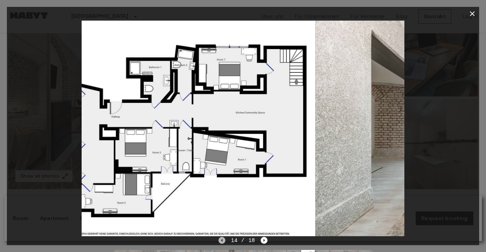
click at [224, 241] on icon "Previous image" at bounding box center [221, 240] width 7 height 7
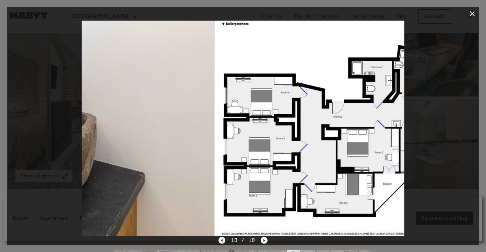
click at [224, 241] on icon "Previous image" at bounding box center [221, 240] width 7 height 7
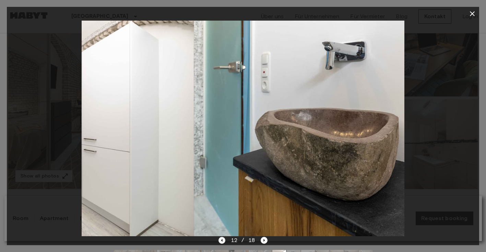
click at [224, 241] on icon "Previous image" at bounding box center [221, 240] width 7 height 7
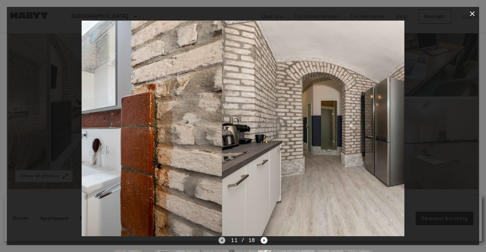
click at [224, 241] on icon "Previous image" at bounding box center [221, 240] width 7 height 7
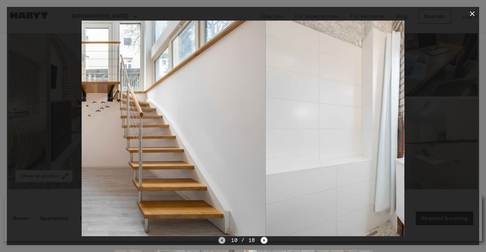
click at [224, 241] on icon "Previous image" at bounding box center [221, 240] width 7 height 7
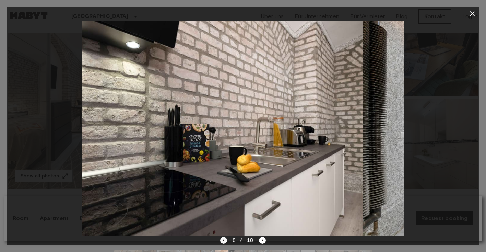
click at [224, 241] on icon "Previous image" at bounding box center [223, 240] width 7 height 7
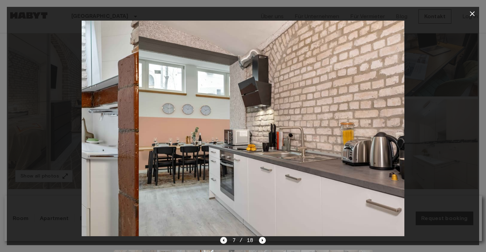
click at [224, 241] on icon "Previous image" at bounding box center [223, 240] width 7 height 7
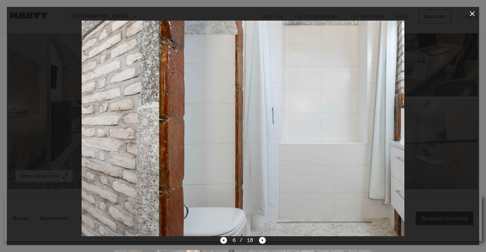
click at [224, 241] on icon "Previous image" at bounding box center [223, 240] width 7 height 7
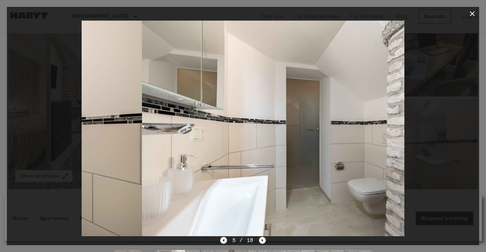
click at [224, 241] on icon "Previous image" at bounding box center [223, 240] width 7 height 7
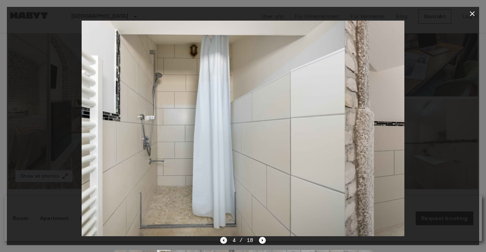
click at [224, 241] on icon "Previous image" at bounding box center [223, 240] width 7 height 7
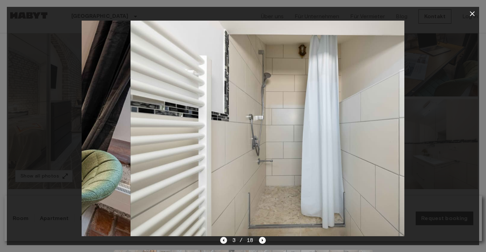
click at [224, 241] on icon "Previous image" at bounding box center [223, 240] width 7 height 7
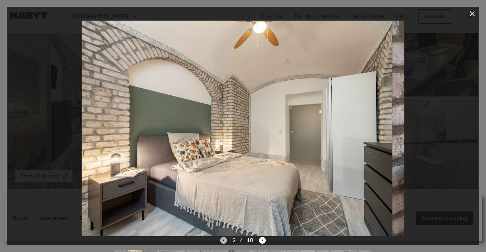
click at [224, 241] on icon "Previous image" at bounding box center [223, 240] width 7 height 7
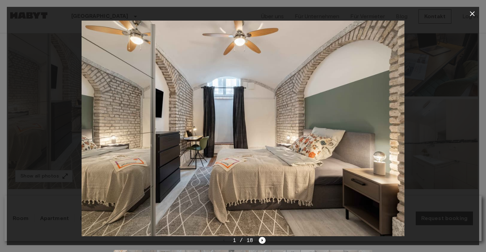
click at [472, 14] on icon "button" at bounding box center [472, 13] width 5 height 5
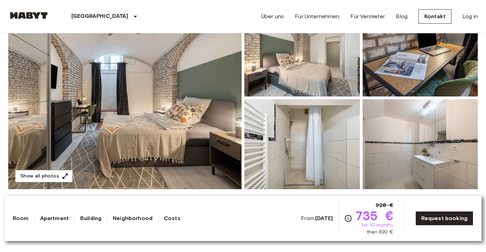
click at [151, 99] on img at bounding box center [124, 98] width 233 height 182
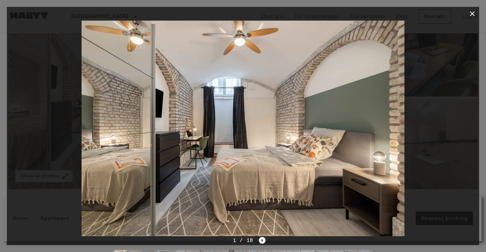
click at [262, 239] on icon "Next image" at bounding box center [262, 240] width 1 height 3
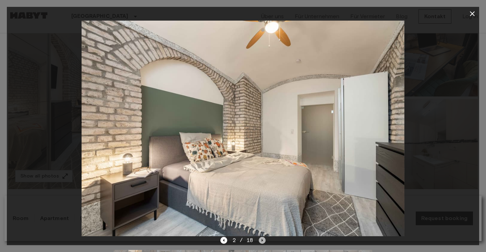
click at [262, 239] on icon "Next image" at bounding box center [262, 240] width 1 height 3
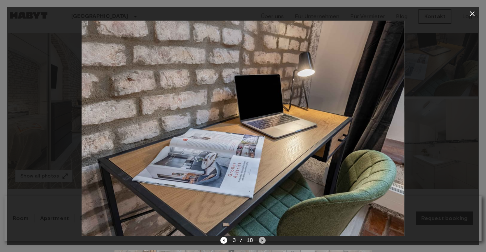
click at [262, 239] on icon "Next image" at bounding box center [262, 240] width 1 height 3
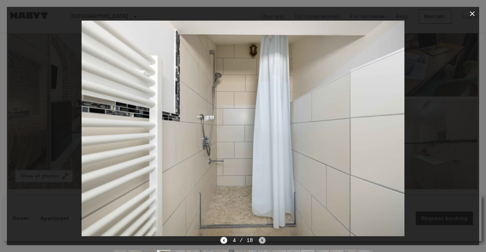
click at [262, 239] on icon "Next image" at bounding box center [262, 240] width 1 height 3
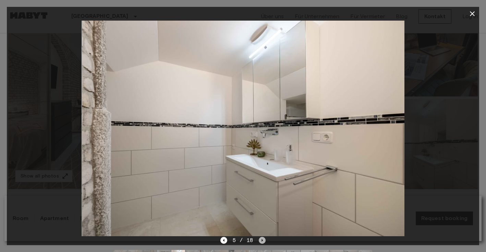
click at [262, 239] on icon "Next image" at bounding box center [262, 240] width 1 height 3
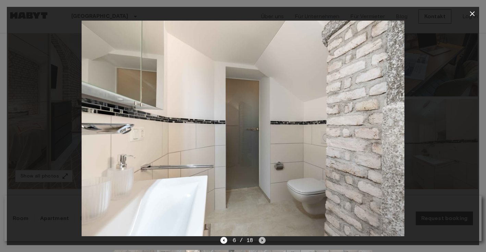
click at [262, 239] on icon "Next image" at bounding box center [262, 240] width 1 height 3
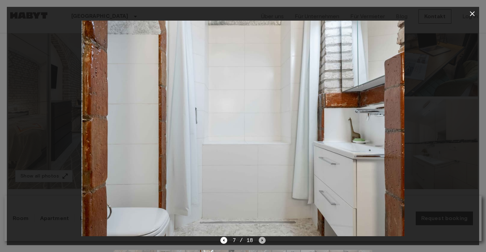
click at [262, 239] on icon "Next image" at bounding box center [262, 240] width 1 height 3
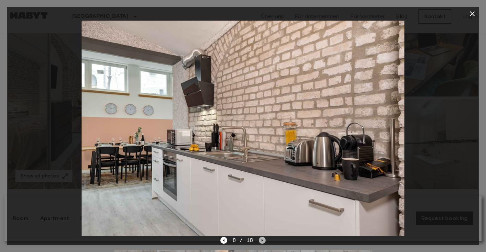
click at [262, 239] on icon "Next image" at bounding box center [262, 240] width 1 height 3
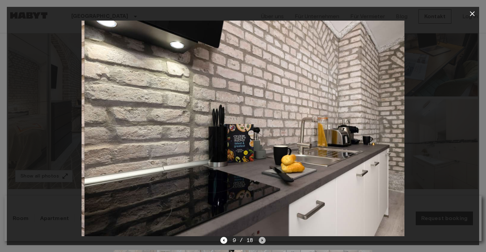
click at [262, 239] on icon "Next image" at bounding box center [262, 240] width 1 height 3
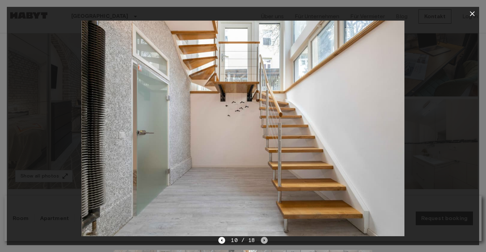
click at [262, 239] on icon "Next image" at bounding box center [264, 240] width 7 height 7
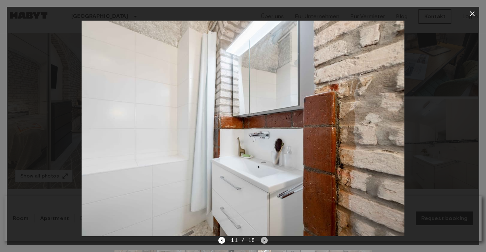
click at [262, 239] on icon "Next image" at bounding box center [264, 240] width 7 height 7
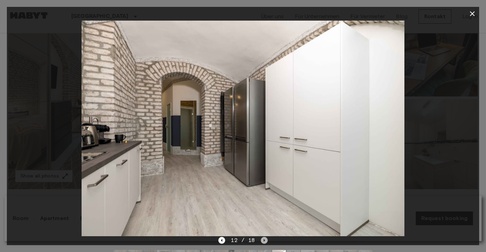
click at [262, 239] on icon "Next image" at bounding box center [264, 240] width 7 height 7
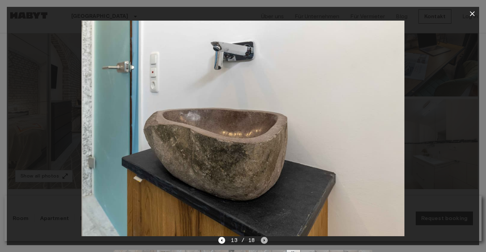
click at [262, 239] on icon "Next image" at bounding box center [264, 240] width 7 height 7
